Goal: Navigation & Orientation: Find specific page/section

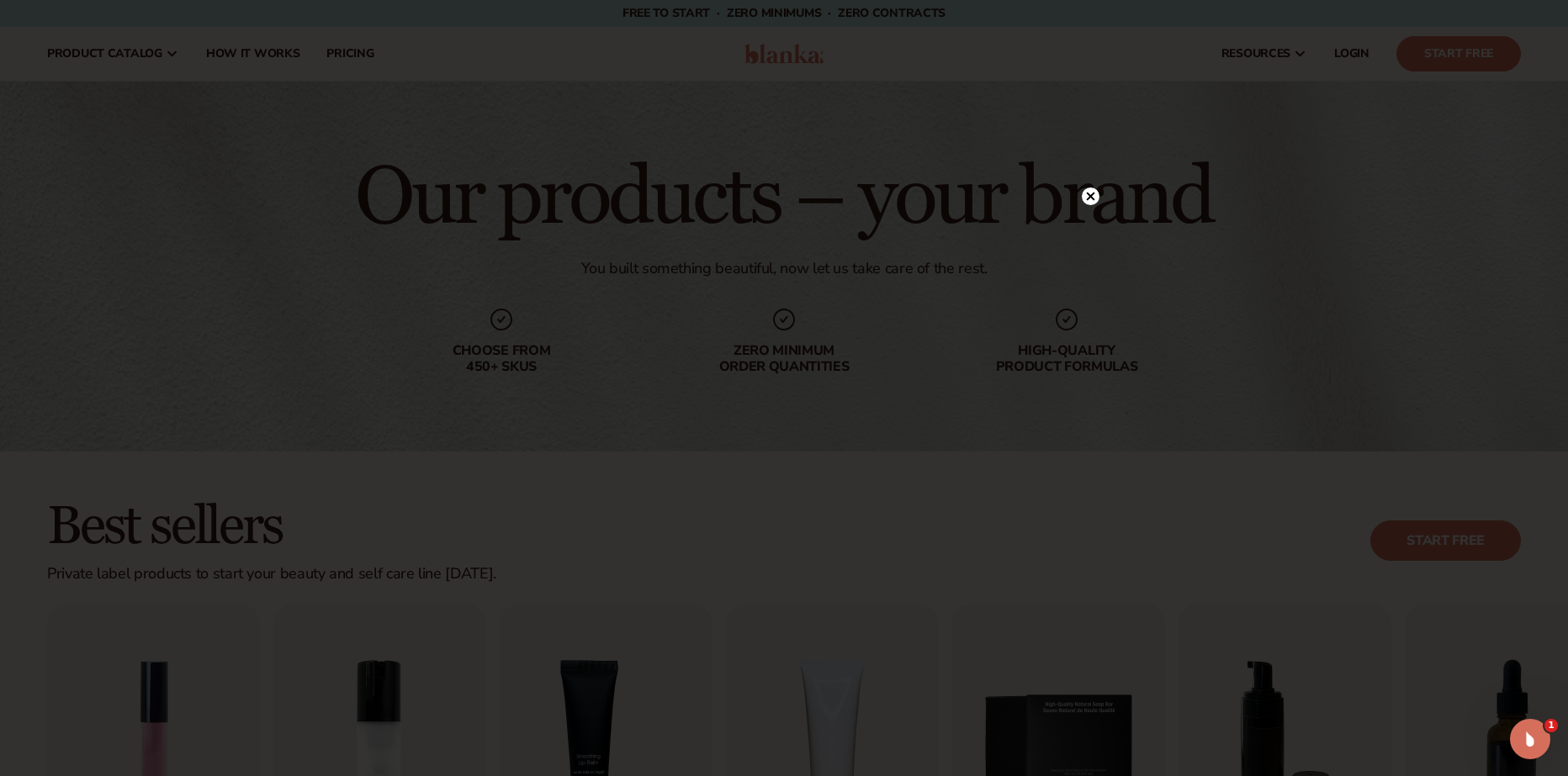
click at [1096, 154] on div at bounding box center [784, 388] width 1568 height 776
click at [1087, 195] on circle at bounding box center [1090, 196] width 18 height 18
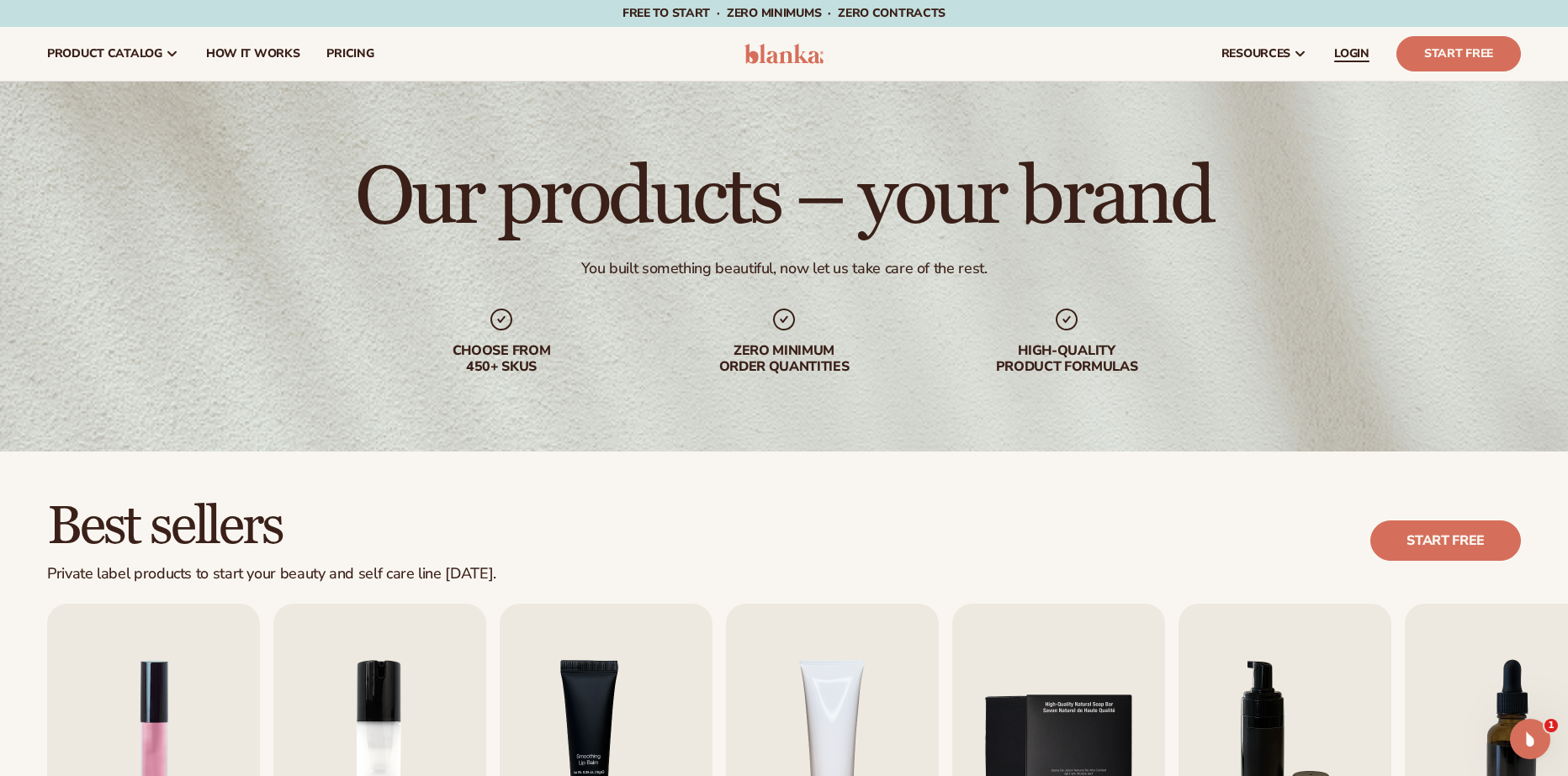
click at [1362, 43] on link "LOGIN" at bounding box center [1352, 53] width 62 height 54
click at [1348, 53] on span "LOGIN" at bounding box center [1352, 53] width 36 height 13
click at [1360, 50] on span "LOGIN" at bounding box center [1352, 53] width 36 height 13
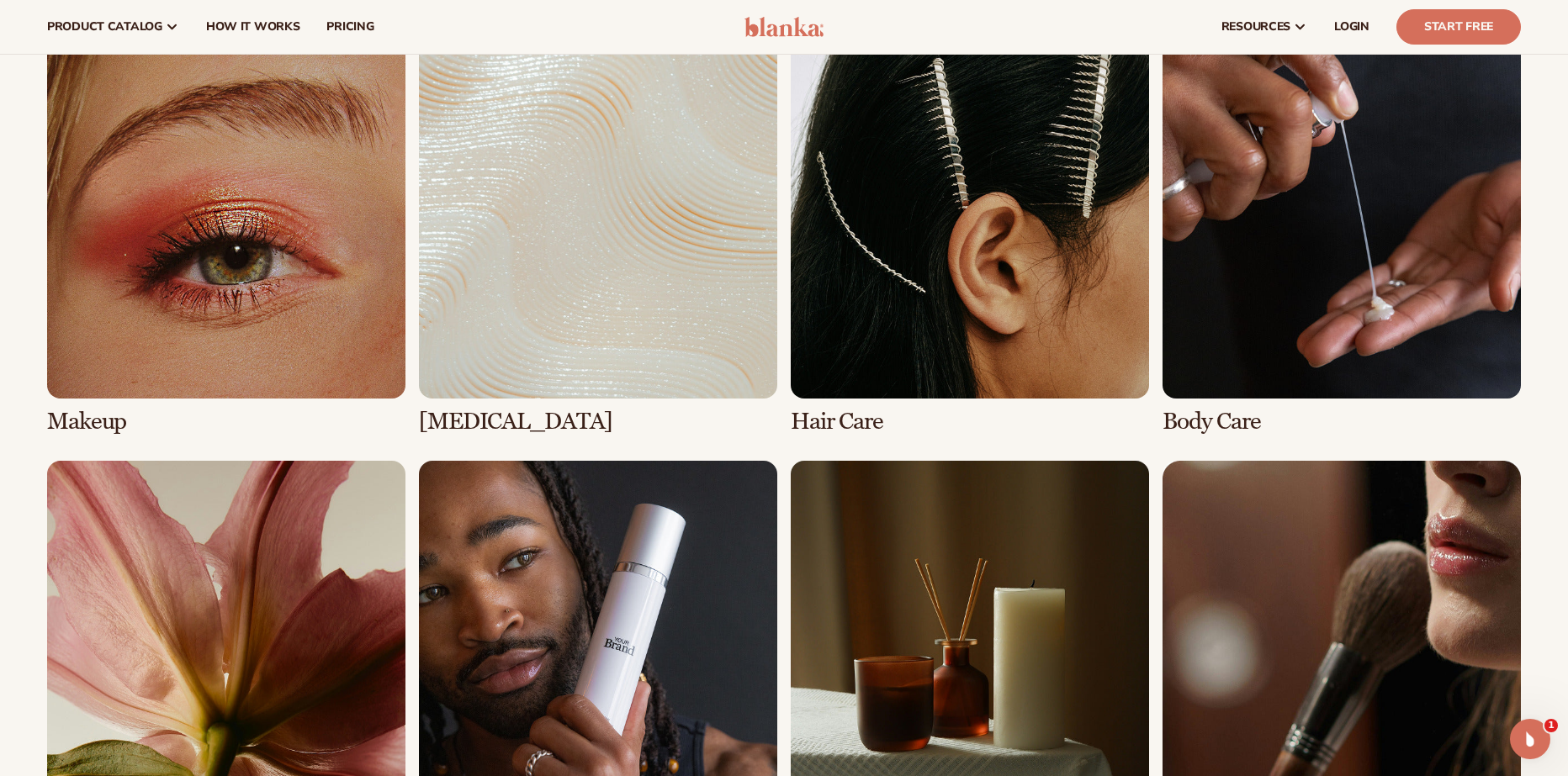
scroll to position [1012, 0]
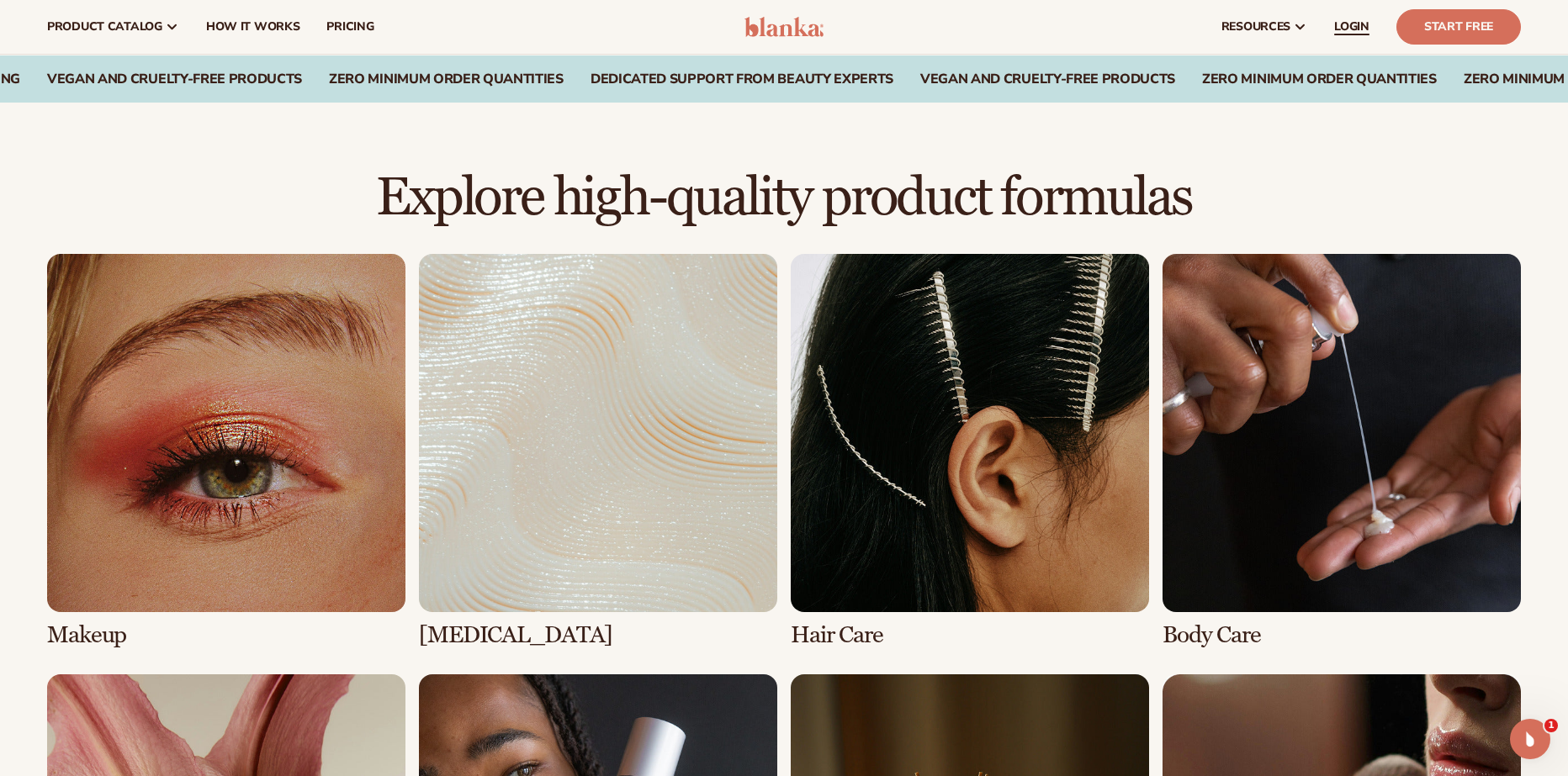
click at [1354, 25] on span "LOGIN" at bounding box center [1352, 27] width 36 height 13
click at [1331, 39] on link "LOGIN" at bounding box center [1352, 27] width 62 height 54
